Goal: Navigation & Orientation: Find specific page/section

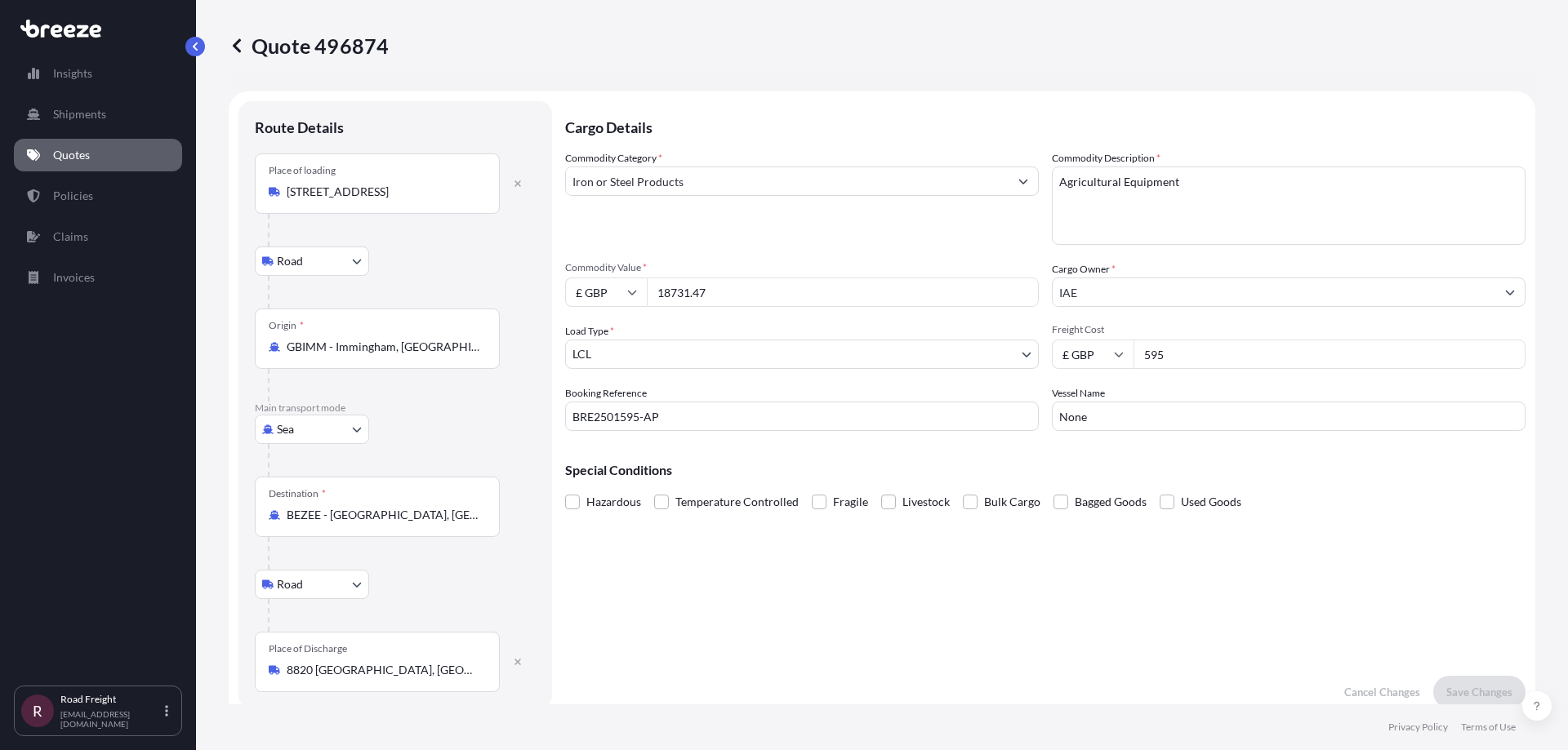
select select "Road"
select select "Sea"
select select "Road"
select select "1"
click at [91, 164] on link "Quotes" at bounding box center [98, 155] width 169 height 32
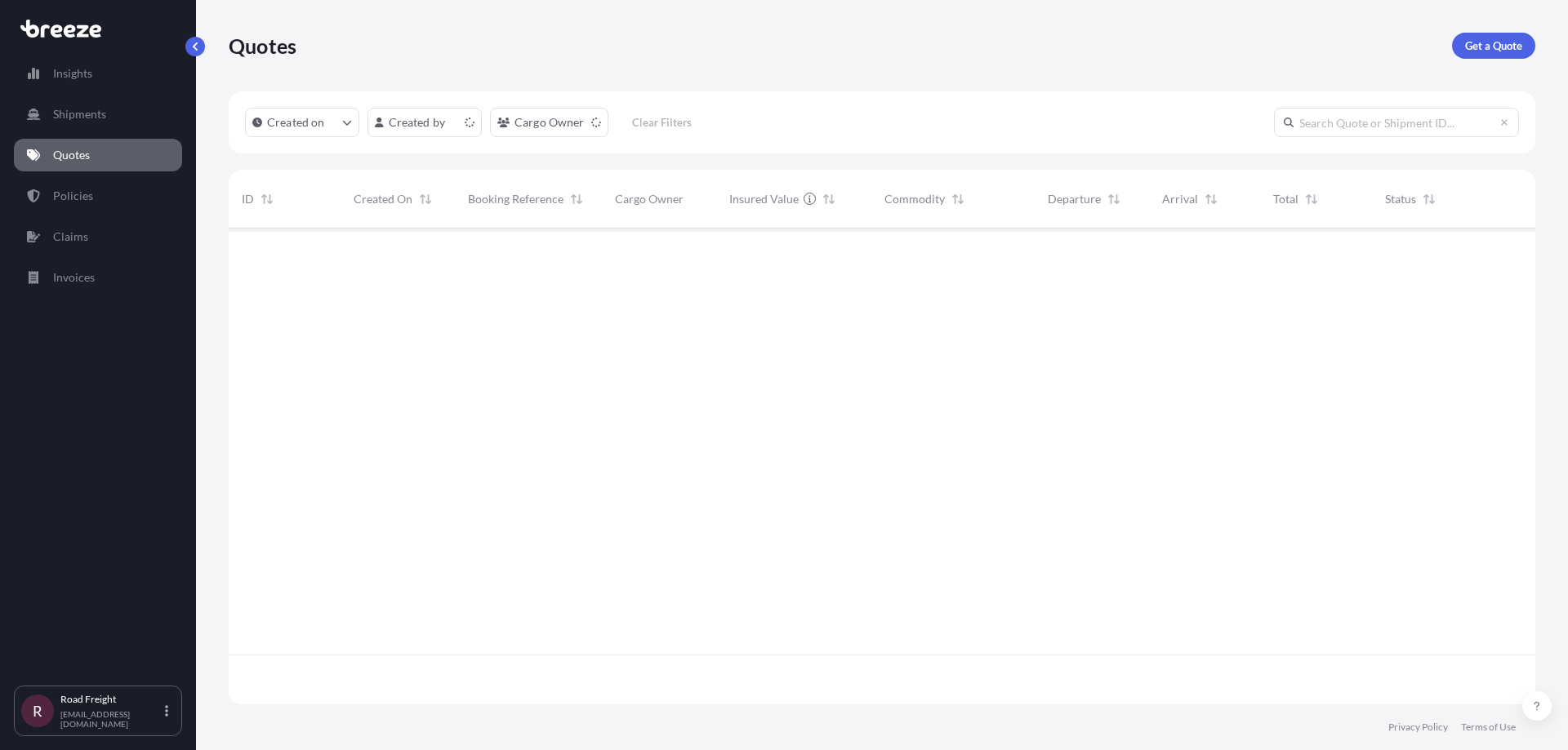
scroll to position [472, 1295]
click at [69, 215] on div "Insights Shipments Quotes Policies Claims Invoices" at bounding box center [98, 364] width 169 height 643
click at [76, 198] on p "Policies" at bounding box center [73, 195] width 40 height 16
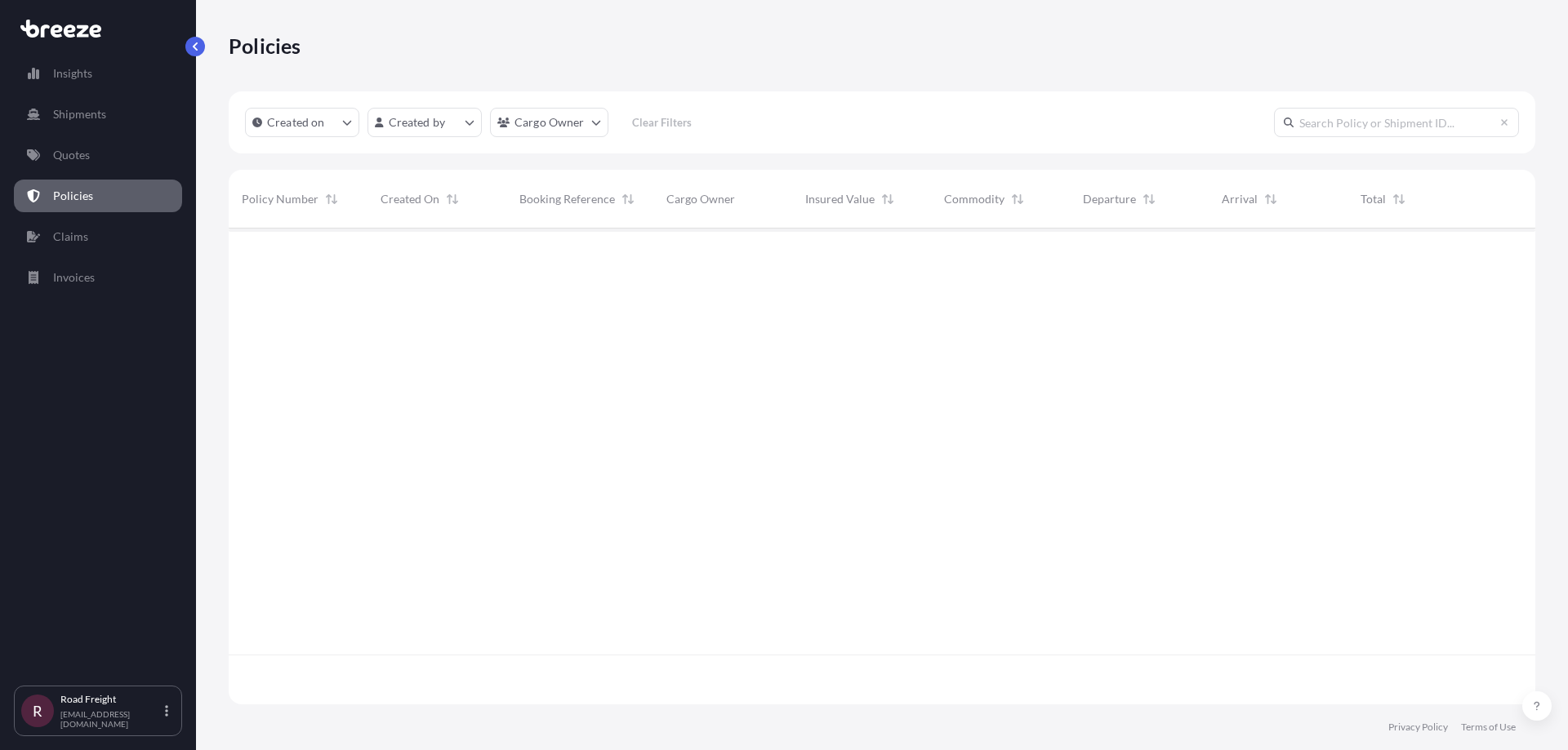
scroll to position [472, 1295]
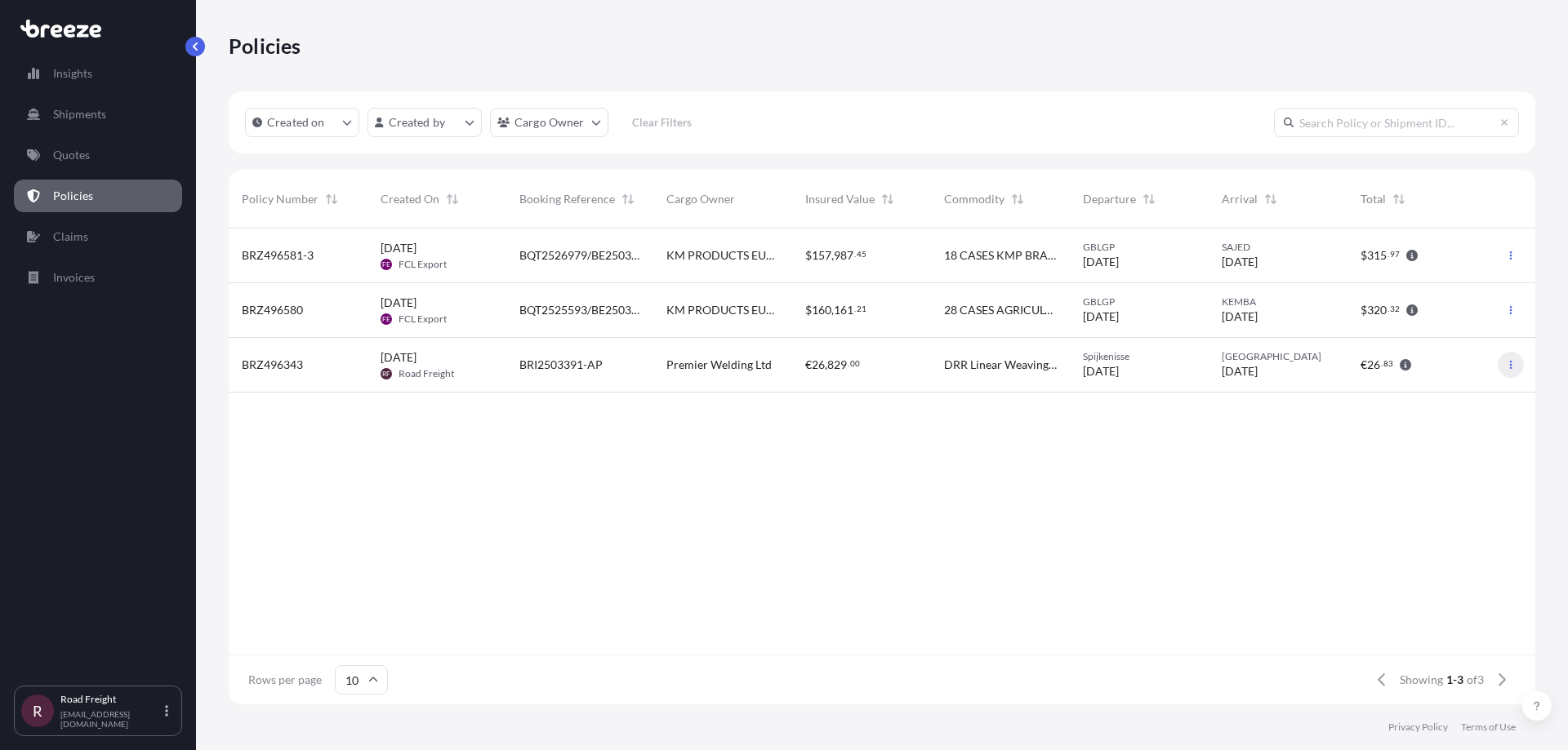
click at [1507, 365] on icon "button" at bounding box center [1511, 365] width 10 height 10
click at [1028, 29] on div "Policies" at bounding box center [881, 46] width 1306 height 91
